Goal: Navigation & Orientation: Find specific page/section

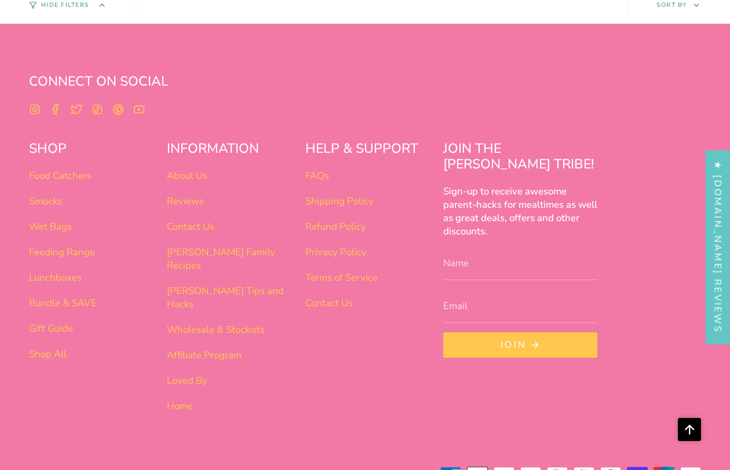
scroll to position [3980, 0]
